Goal: Task Accomplishment & Management: Manage account settings

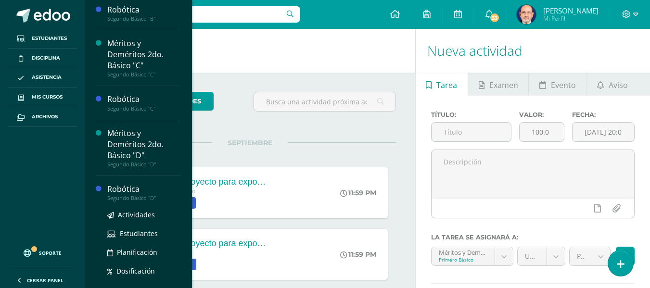
scroll to position [742, 0]
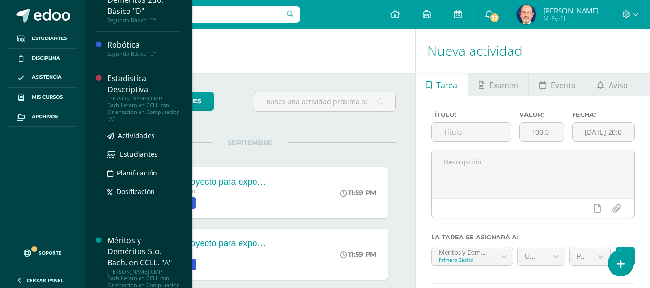
click at [119, 79] on div "Estadística Descriptiva" at bounding box center [143, 84] width 73 height 22
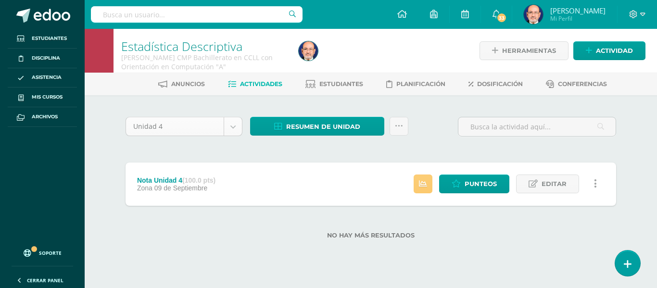
click at [233, 126] on body "Estudiantes Disciplina Asistencia Mis cursos Archivos Soporte Centro de ayuda Ú…" at bounding box center [328, 135] width 657 height 270
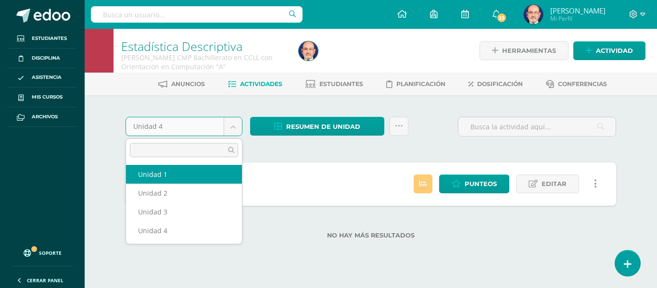
select select "Unidad 1"
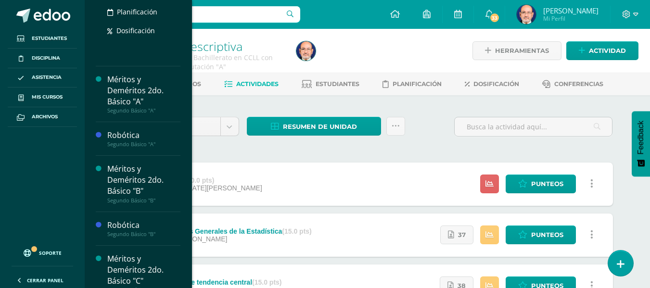
scroll to position [478, 0]
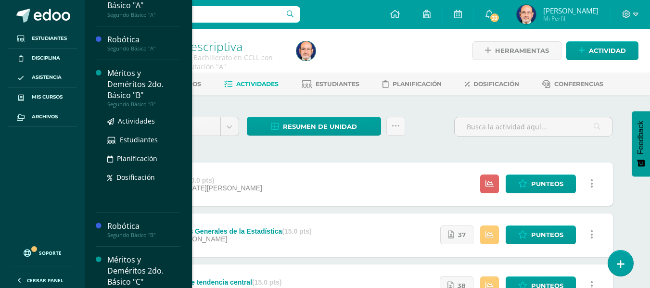
click at [121, 82] on div "Méritos y Deméritos 2do. Básico "B"" at bounding box center [143, 84] width 73 height 33
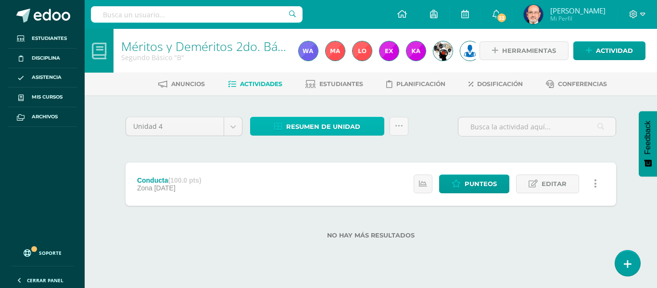
click at [342, 128] on span "Resumen de unidad" at bounding box center [323, 127] width 74 height 18
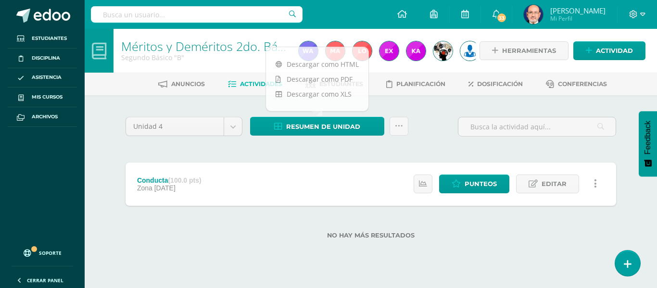
click at [415, 105] on div "Unidad 4 Unidad 1 Unidad 2 Unidad 3 Unidad 4 Resumen de unidad Subir actividade…" at bounding box center [370, 182] width 529 height 175
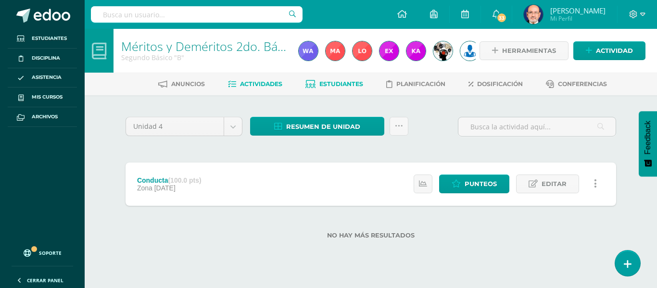
click at [339, 81] on span "Estudiantes" at bounding box center [342, 83] width 44 height 7
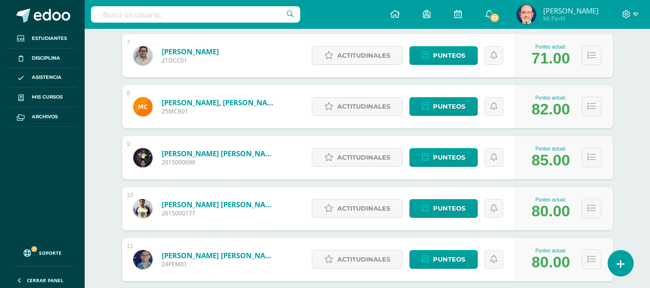
scroll to position [529, 0]
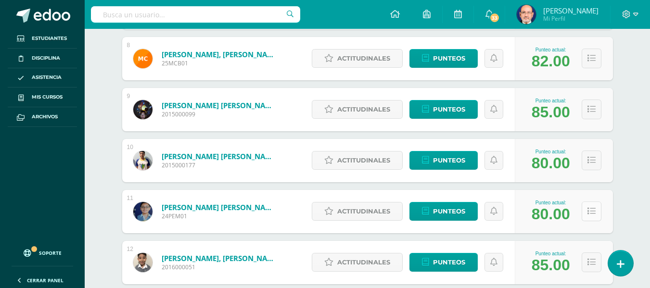
click at [596, 214] on button at bounding box center [592, 212] width 20 height 20
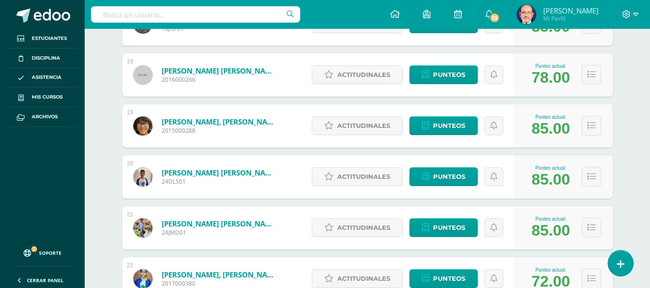
scroll to position [1545, 0]
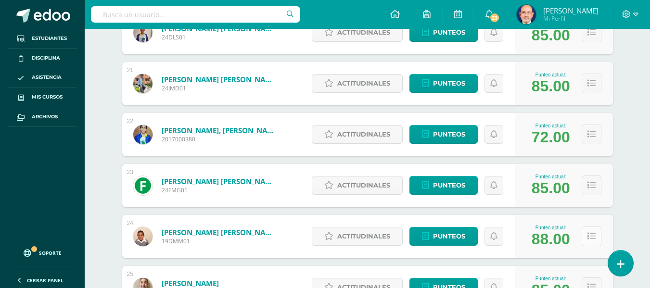
click at [592, 237] on icon at bounding box center [592, 236] width 8 height 8
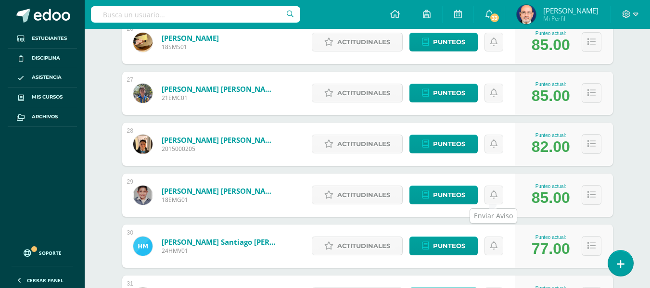
scroll to position [2459, 0]
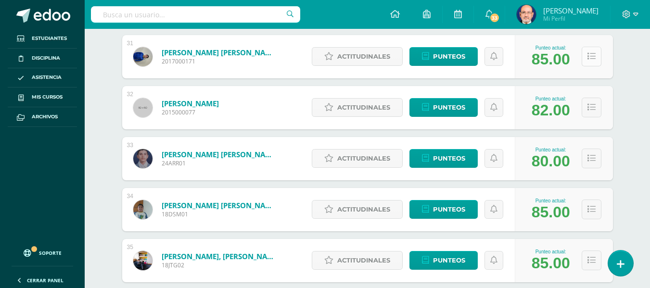
click at [593, 58] on icon at bounding box center [592, 56] width 8 height 8
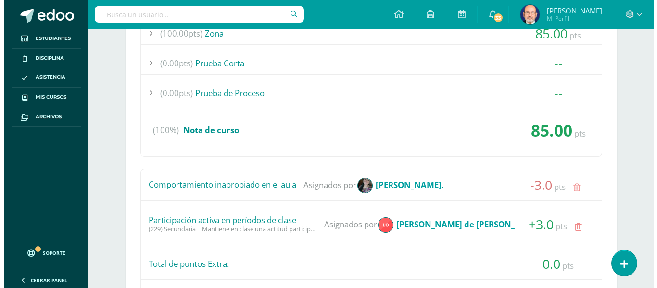
scroll to position [2700, 0]
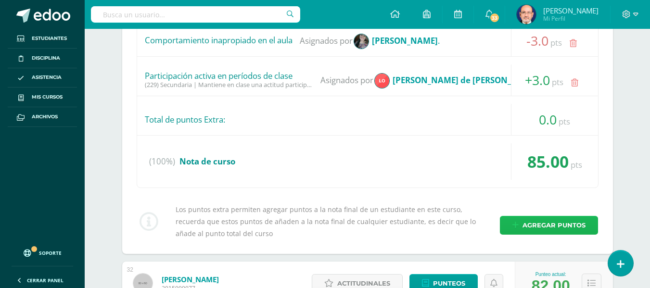
click at [534, 221] on span "Agregar puntos" at bounding box center [554, 226] width 63 height 18
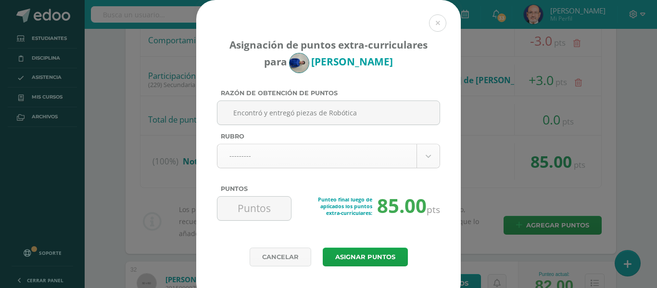
type input "Encontró y entregó piezas de Robótica"
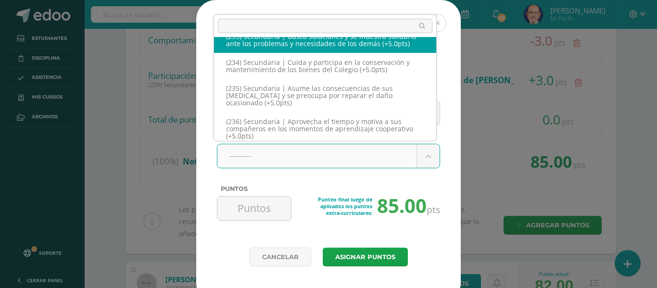
scroll to position [7085, 0]
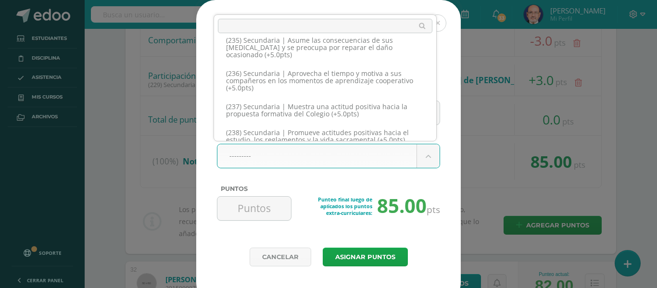
select select "265"
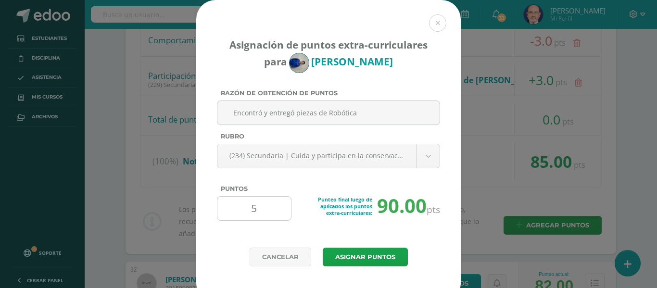
drag, startPoint x: 254, startPoint y: 206, endPoint x: 245, endPoint y: 206, distance: 8.7
click at [245, 206] on input "5" at bounding box center [254, 209] width 66 height 24
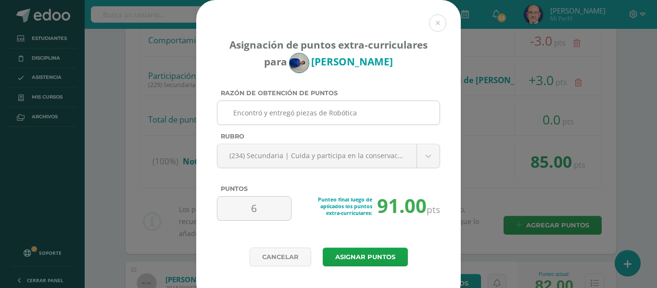
type input "6"
click at [293, 113] on input "Encontró y entregó piezas de Robótica" at bounding box center [328, 113] width 215 height 24
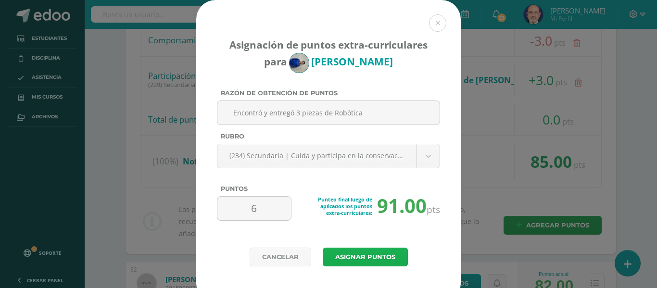
type input "Encontró y entregó 3 piezas de Robótica"
click at [343, 257] on button "Asignar puntos" at bounding box center [365, 257] width 85 height 19
